Goal: Transaction & Acquisition: Purchase product/service

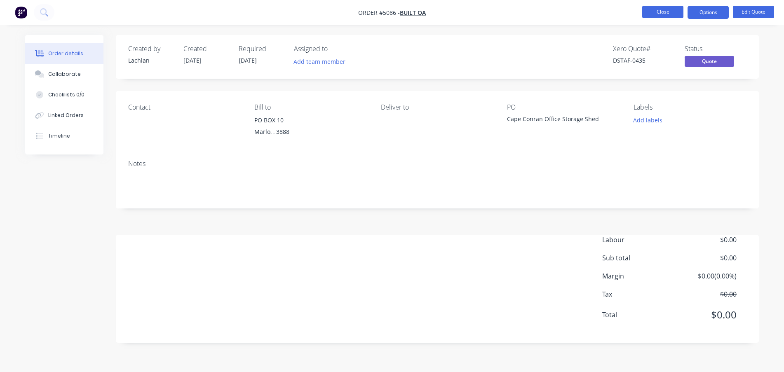
click at [649, 13] on button "Close" at bounding box center [662, 12] width 41 height 12
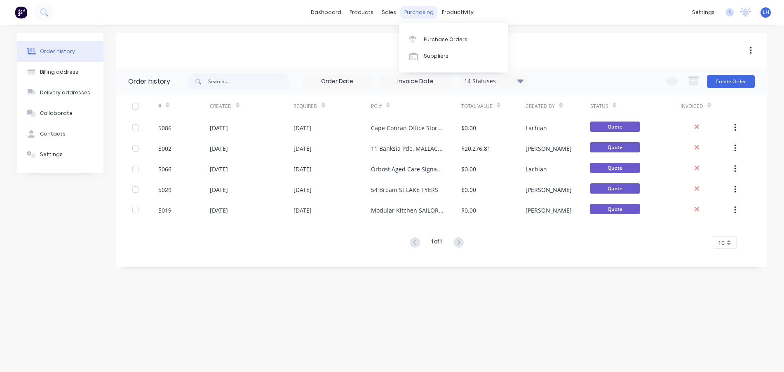
click at [408, 12] on div "purchasing" at bounding box center [418, 12] width 37 height 12
click at [407, 38] on div "Sales Orders" at bounding box center [419, 39] width 34 height 7
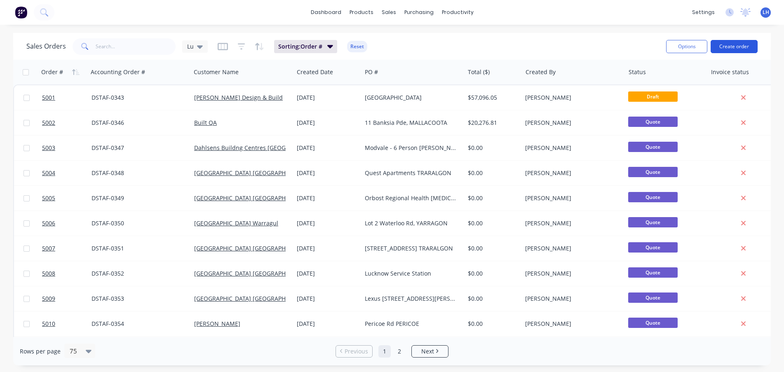
click at [726, 43] on button "Create order" at bounding box center [733, 46] width 47 height 13
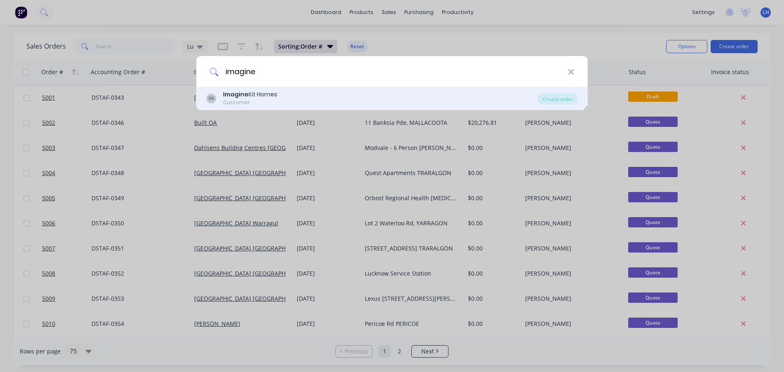
type input "imagine"
click at [255, 96] on div "Imagine Kit Homes" at bounding box center [250, 94] width 54 height 9
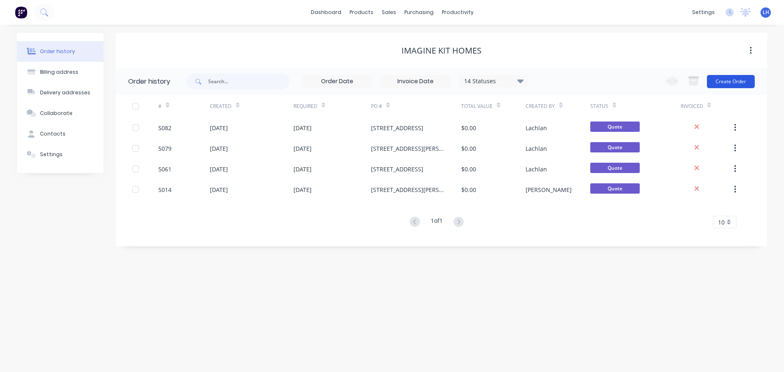
click at [730, 79] on button "Create Order" at bounding box center [730, 81] width 48 height 13
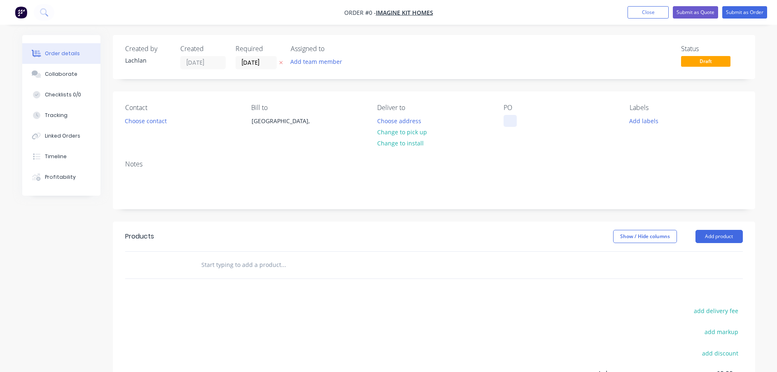
click at [506, 115] on div at bounding box center [510, 121] width 13 height 12
click at [545, 161] on div "Order details Collaborate Checklists 0/0 Tracking Linked Orders Timeline Profit…" at bounding box center [389, 262] width 750 height 454
click at [696, 9] on button "Submit as Quote" at bounding box center [695, 12] width 45 height 12
